Goal: Find specific page/section: Find specific page/section

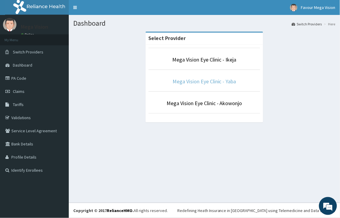
click at [220, 83] on link "Mega Vision Eye Clinic - Yaba" at bounding box center [205, 81] width 64 height 7
click at [207, 78] on p "Mega Vision Eye Clinic - Yaba" at bounding box center [205, 82] width 112 height 8
click at [181, 84] on link "Mega Vision Eye Clinic - Yaba" at bounding box center [205, 81] width 64 height 7
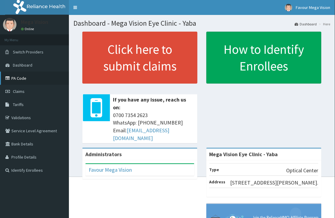
click at [8, 84] on link "PA Code" at bounding box center [34, 78] width 69 height 13
click at [16, 76] on link "PA Code" at bounding box center [34, 78] width 69 height 13
